Goal: Find specific page/section: Find specific page/section

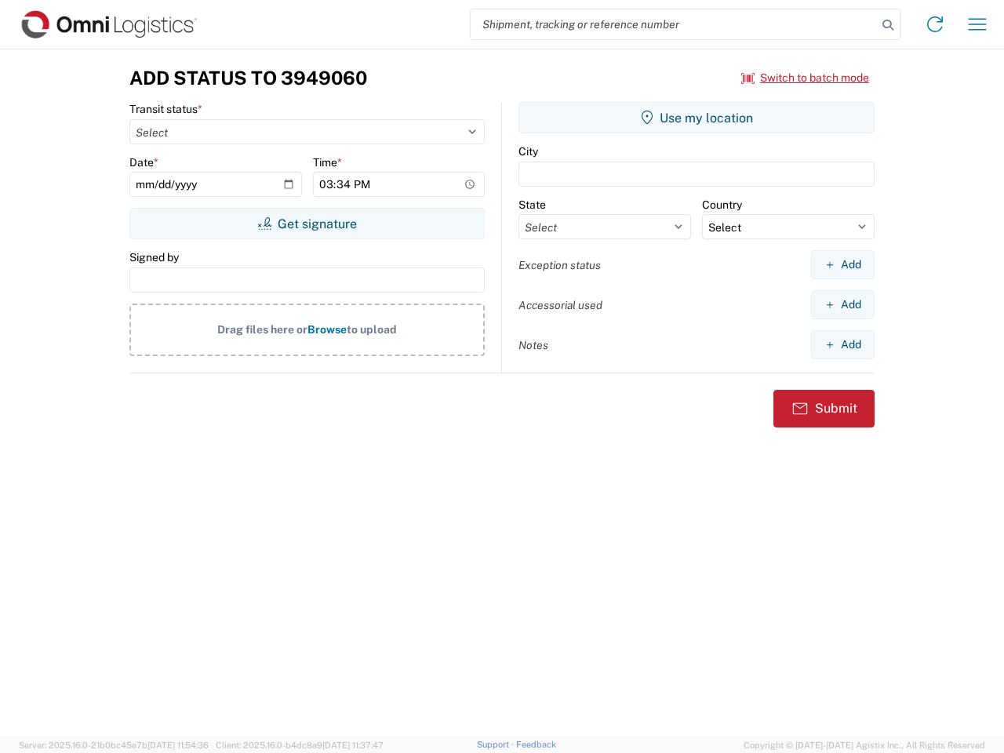
click at [674, 24] on input "search" at bounding box center [674, 24] width 406 height 30
click at [888, 25] on icon at bounding box center [888, 25] width 22 height 22
click at [935, 24] on icon at bounding box center [934, 24] width 25 height 25
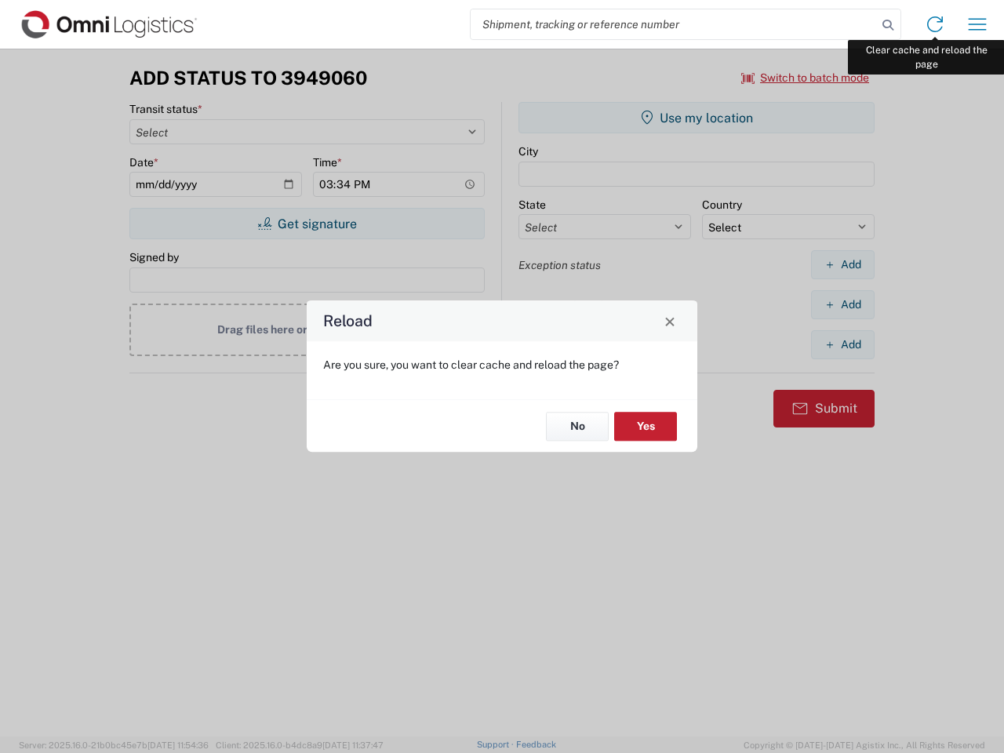
click at [977, 24] on div "Reload Are you sure, you want to clear cache and reload the page? No Yes" at bounding box center [502, 376] width 1004 height 753
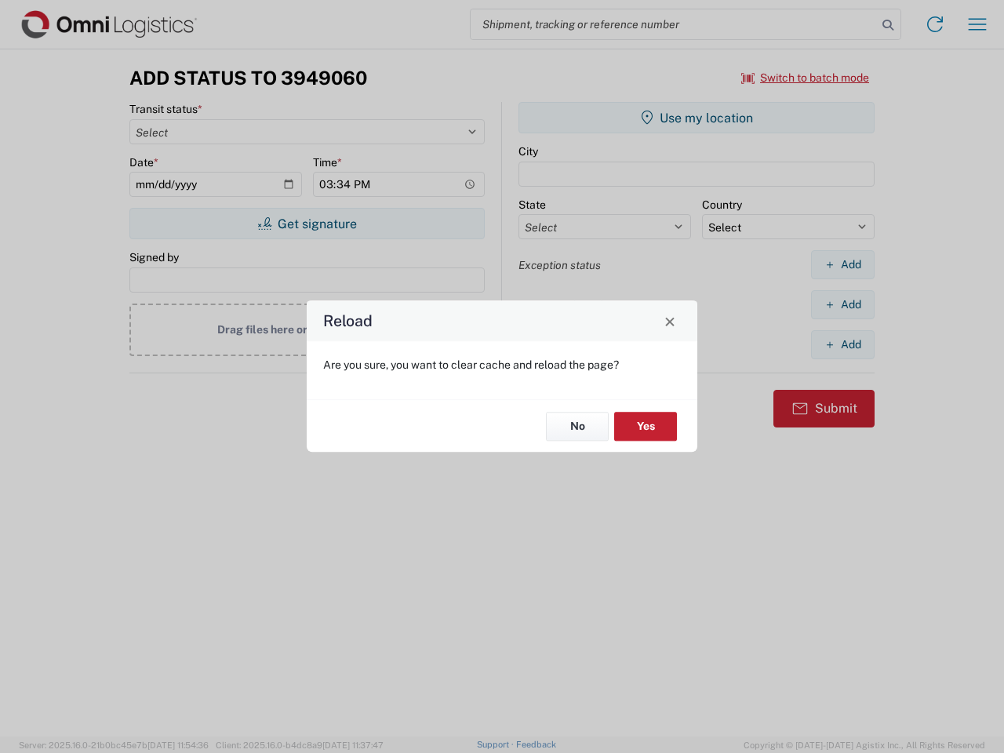
click at [806, 78] on div "Reload Are you sure, you want to clear cache and reload the page? No Yes" at bounding box center [502, 376] width 1004 height 753
click at [307, 224] on div "Reload Are you sure, you want to clear cache and reload the page? No Yes" at bounding box center [502, 376] width 1004 height 753
click at [697, 118] on div "Reload Are you sure, you want to clear cache and reload the page? No Yes" at bounding box center [502, 376] width 1004 height 753
click at [842, 264] on div "Reload Are you sure, you want to clear cache and reload the page? No Yes" at bounding box center [502, 376] width 1004 height 753
click at [842, 304] on div "Reload Are you sure, you want to clear cache and reload the page? No Yes" at bounding box center [502, 376] width 1004 height 753
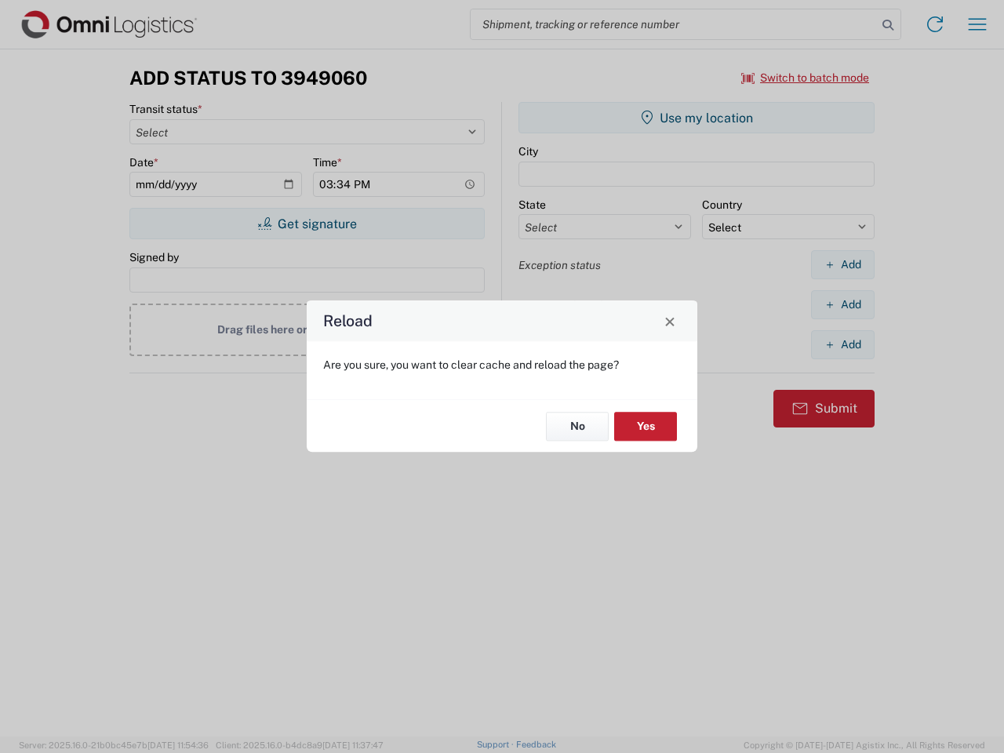
click at [842, 344] on div "Reload Are you sure, you want to clear cache and reload the page? No Yes" at bounding box center [502, 376] width 1004 height 753
